Goal: Transaction & Acquisition: Purchase product/service

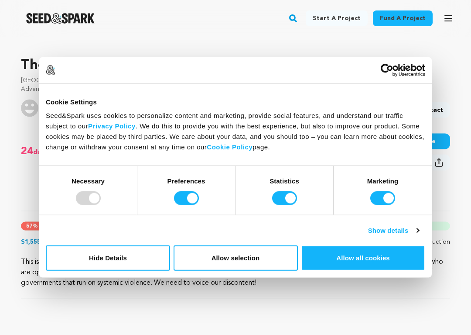
scroll to position [251, 0]
click at [184, 192] on input "Preferences" at bounding box center [186, 198] width 25 height 14
click at [184, 193] on input "Preferences" at bounding box center [186, 198] width 25 height 14
click at [191, 191] on input "Preferences" at bounding box center [186, 198] width 25 height 14
checkbox input "false"
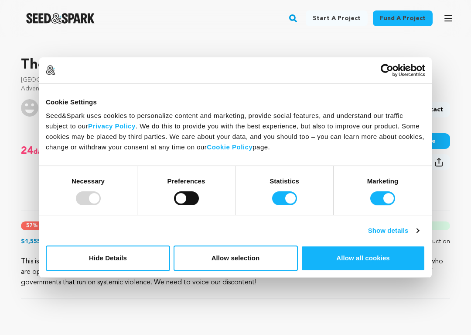
click at [282, 185] on label "Statistics" at bounding box center [285, 181] width 30 height 10
click at [282, 191] on input "Statistics" at bounding box center [284, 198] width 25 height 14
checkbox input "false"
click at [383, 197] on input "Marketing" at bounding box center [382, 198] width 25 height 14
checkbox input "false"
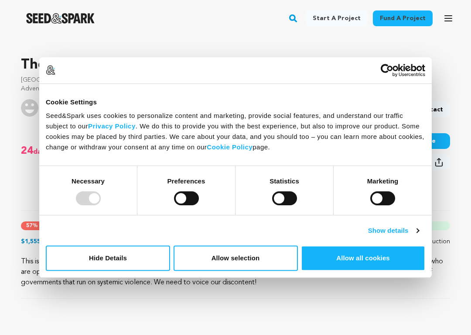
click at [85, 188] on div "Necessary" at bounding box center [88, 190] width 98 height 49
click at [246, 258] on button "Allow selection" at bounding box center [236, 257] width 124 height 25
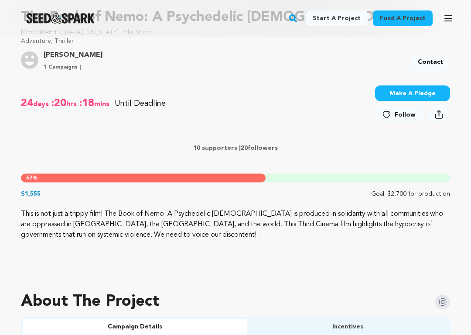
scroll to position [299, 0]
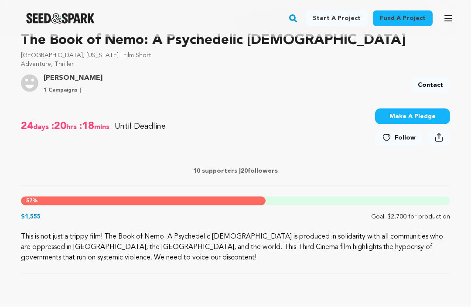
click at [395, 115] on button "Make A Pledge" at bounding box center [412, 117] width 75 height 16
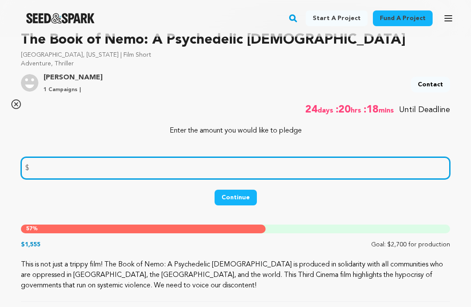
click at [45, 170] on input "number" at bounding box center [235, 168] width 429 height 22
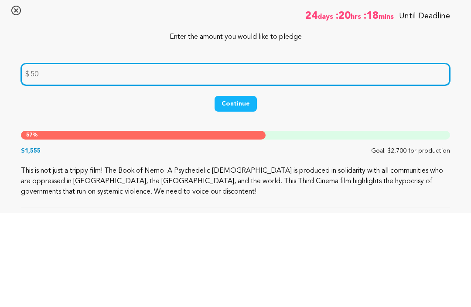
type input "50"
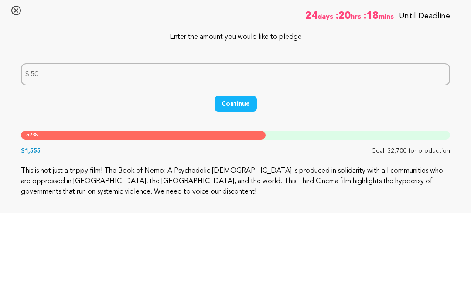
click at [230, 190] on button "Continue" at bounding box center [236, 198] width 42 height 16
